Goal: Information Seeking & Learning: Learn about a topic

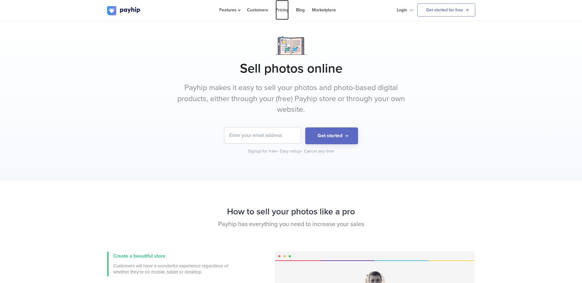
click at [278, 11] on link "Pricing" at bounding box center [281, 10] width 13 height 20
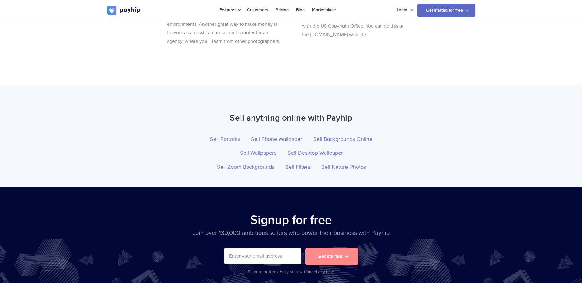
scroll to position [2081, 0]
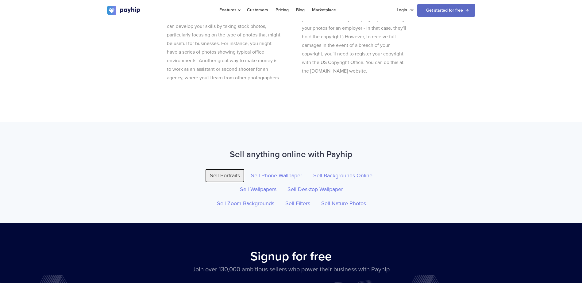
click at [233, 183] on link "Sell Portraits" at bounding box center [224, 176] width 39 height 14
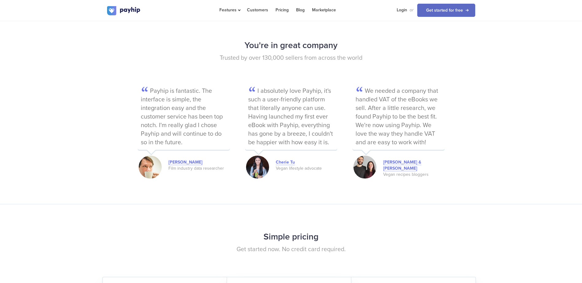
scroll to position [828, 0]
